Goal: Information Seeking & Learning: Learn about a topic

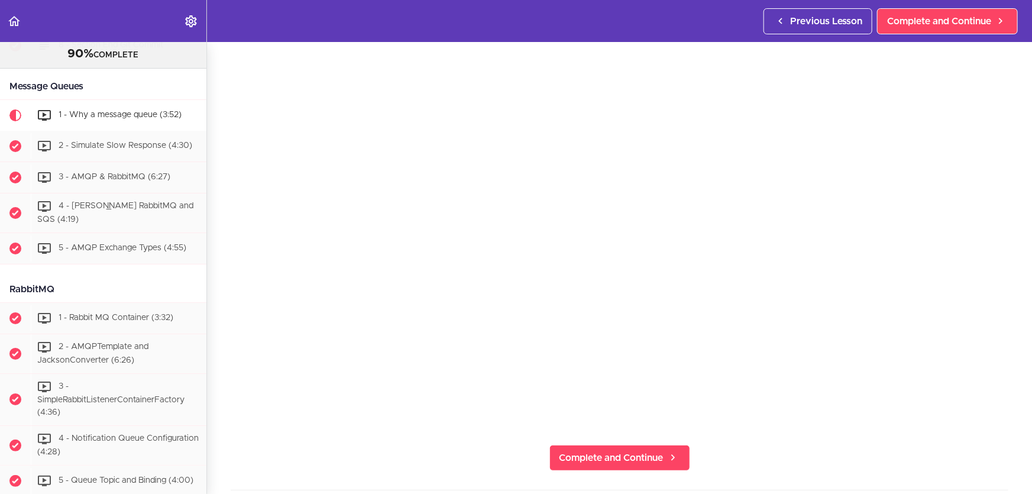
scroll to position [53, 0]
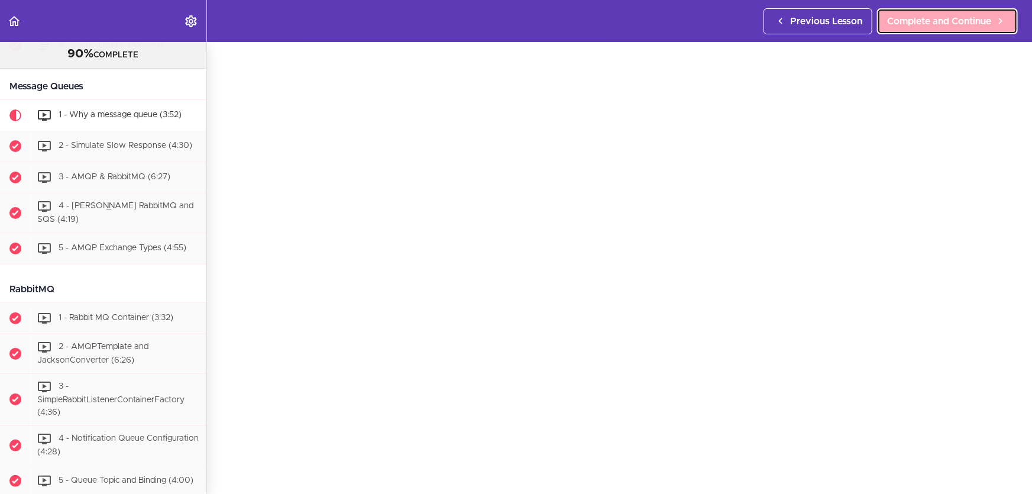
click at [940, 18] on span "Complete and Continue" at bounding box center [939, 21] width 104 height 14
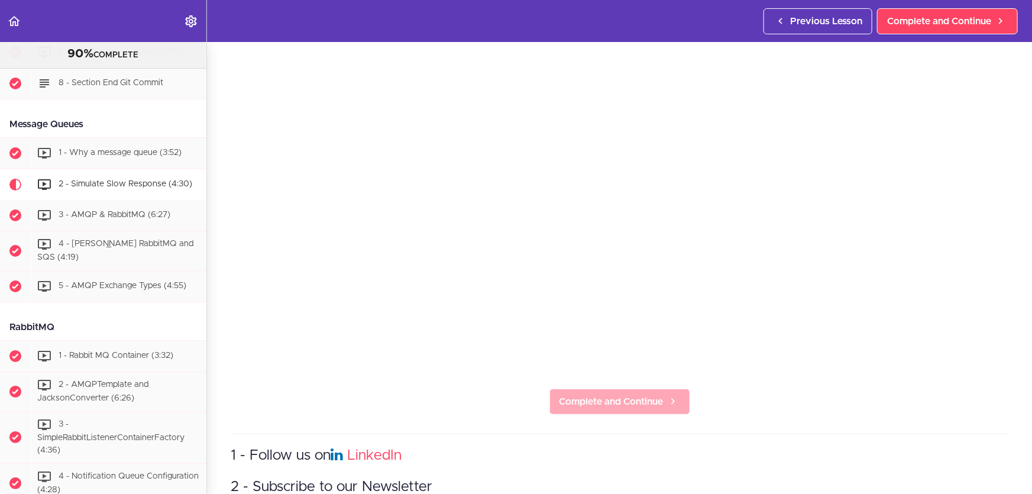
scroll to position [187, 0]
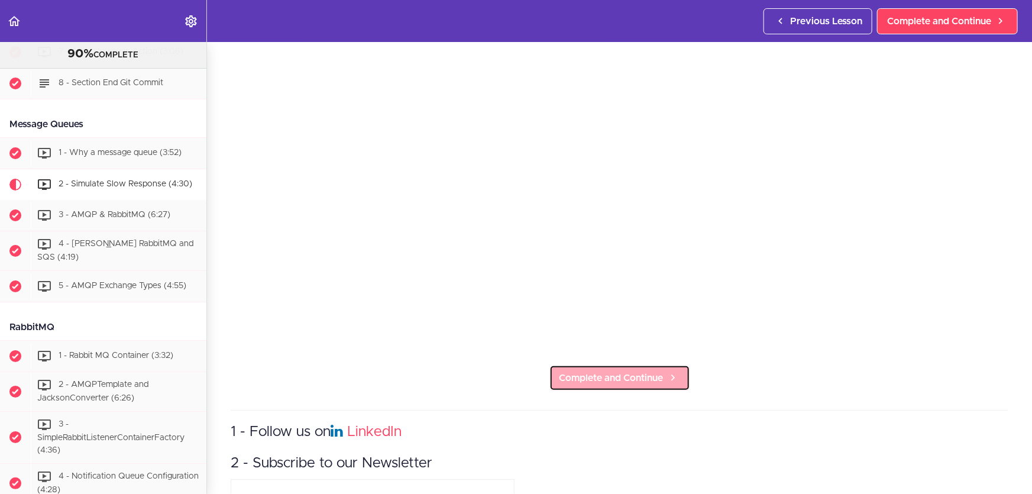
click at [574, 376] on span "Complete and Continue" at bounding box center [612, 378] width 104 height 14
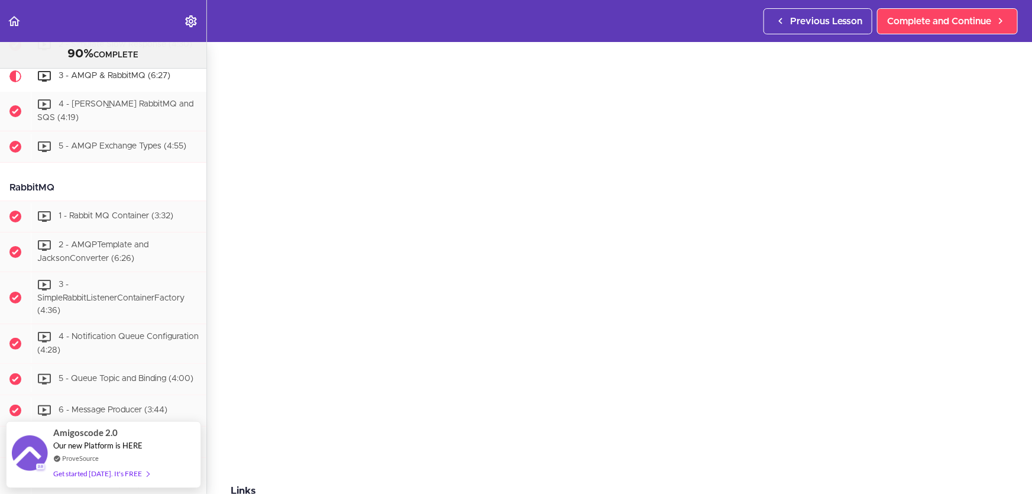
scroll to position [53, 0]
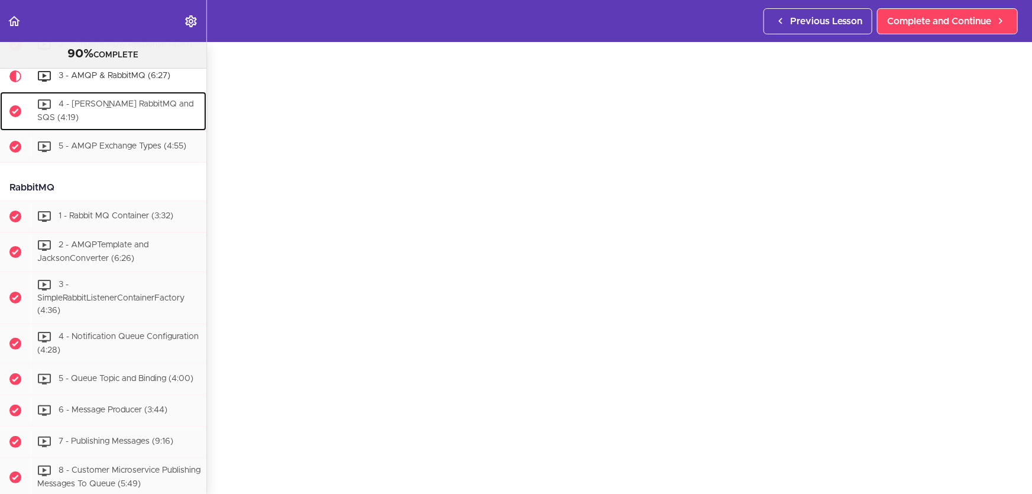
click at [146, 122] on span "4 - [PERSON_NAME] RabbitMQ and SQS (4:19)" at bounding box center [115, 112] width 156 height 22
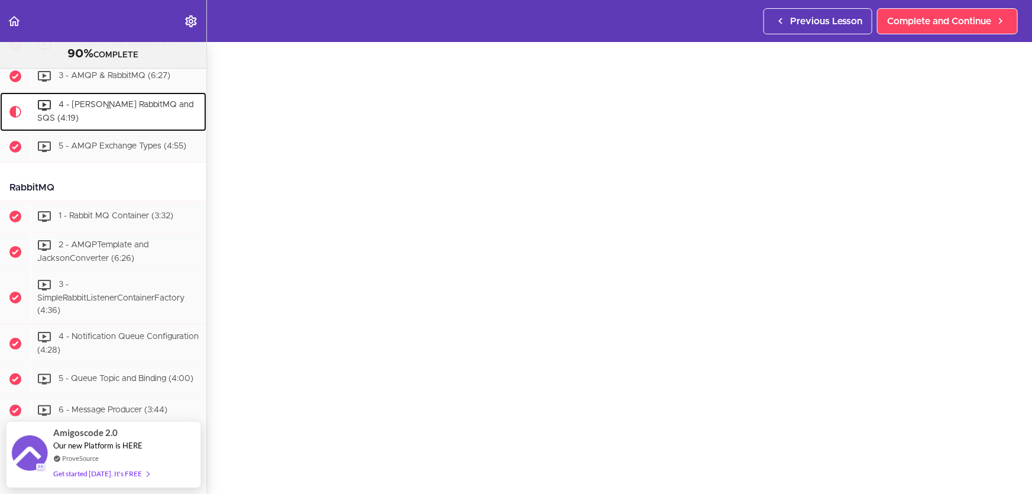
scroll to position [2295, 0]
